Goal: Task Accomplishment & Management: Manage account settings

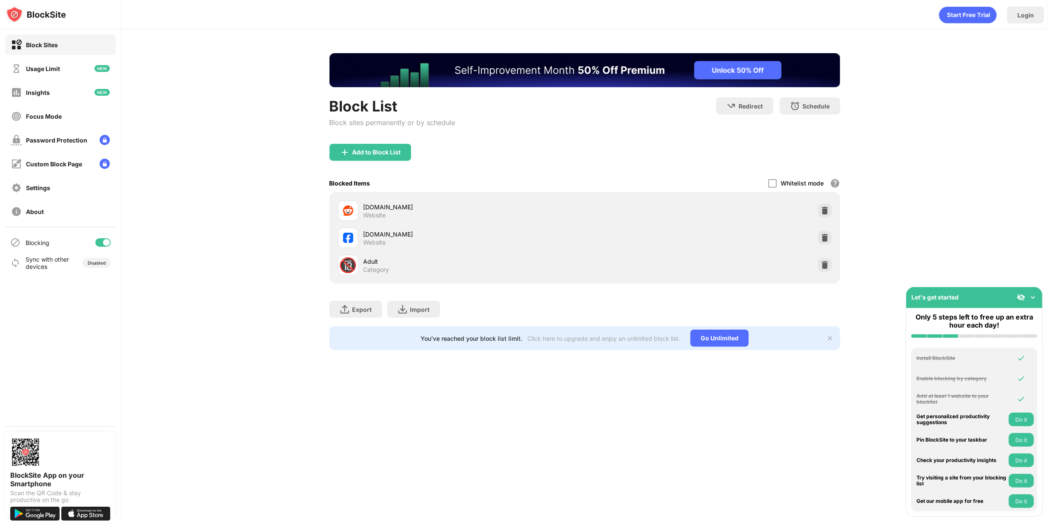
click at [223, 189] on div "Block List Block sites permanently or by schedule Redirect Choose a site to be …" at bounding box center [584, 201] width 927 height 345
click at [103, 244] on div at bounding box center [102, 242] width 15 height 9
click at [264, 173] on div "Block List Block sites permanently or by schedule Redirect Choose a site to be …" at bounding box center [584, 201] width 927 height 345
click at [103, 244] on div at bounding box center [102, 242] width 15 height 9
